Goal: Use online tool/utility: Utilize a website feature to perform a specific function

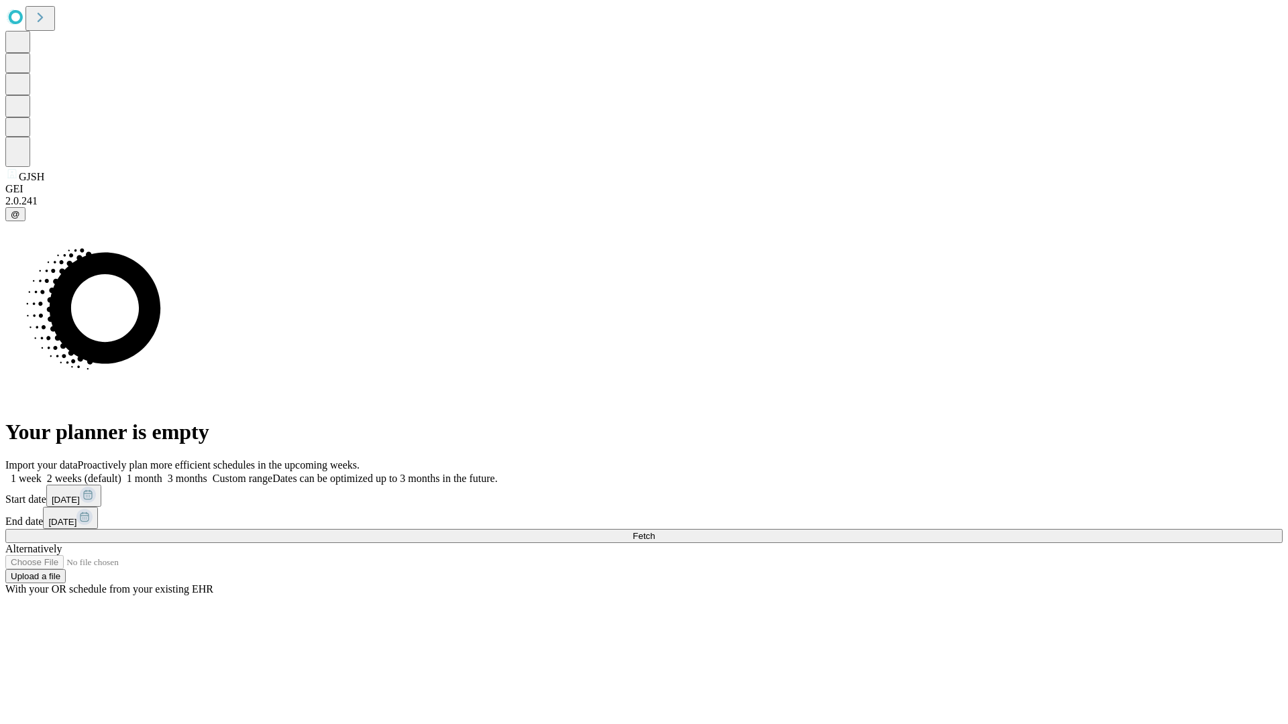
click at [655, 531] on span "Fetch" at bounding box center [643, 536] width 22 height 10
